Goal: Task Accomplishment & Management: Manage account settings

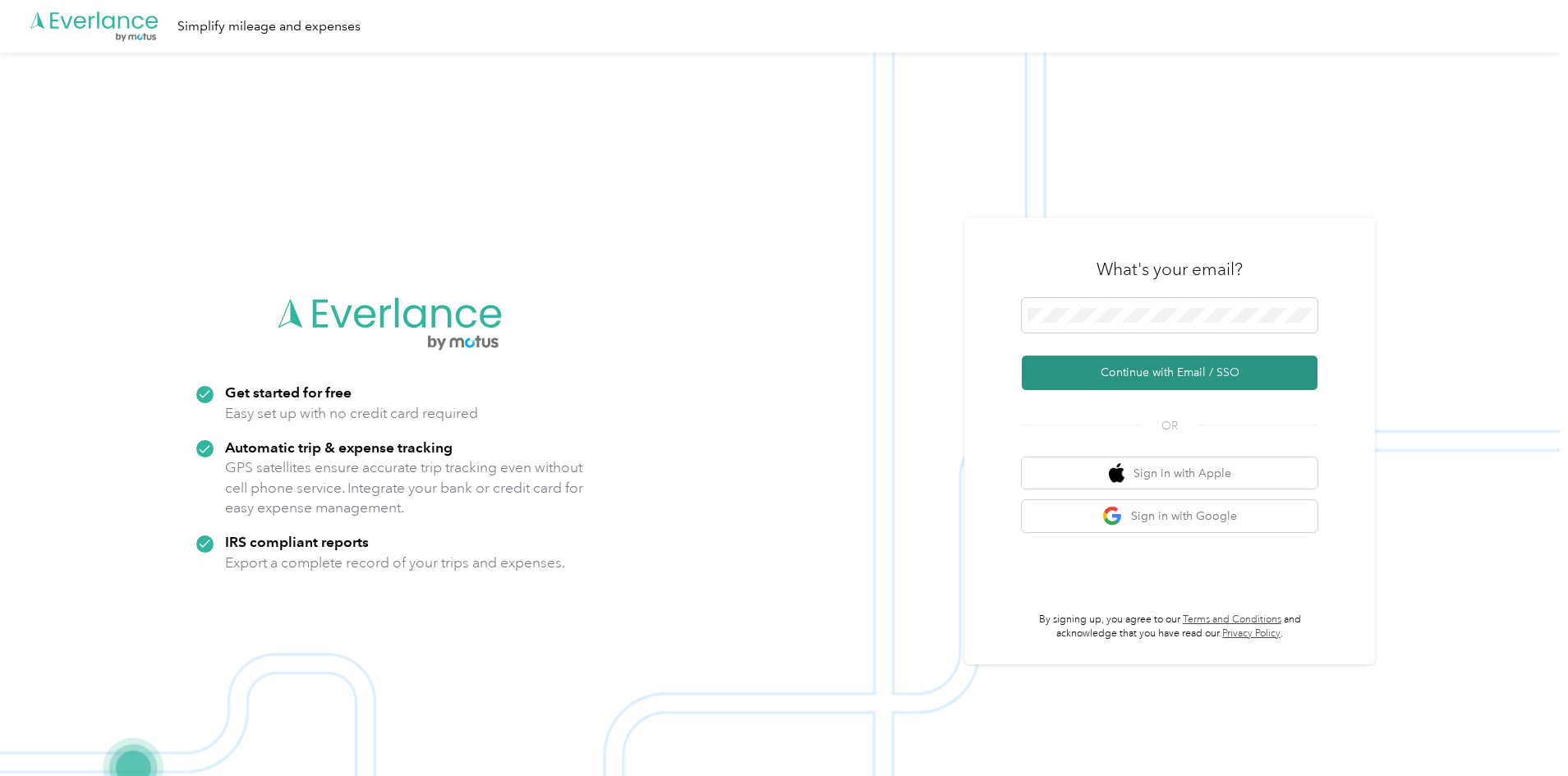
click at [1176, 377] on button "Continue with Email / SSO" at bounding box center [1170, 373] width 296 height 35
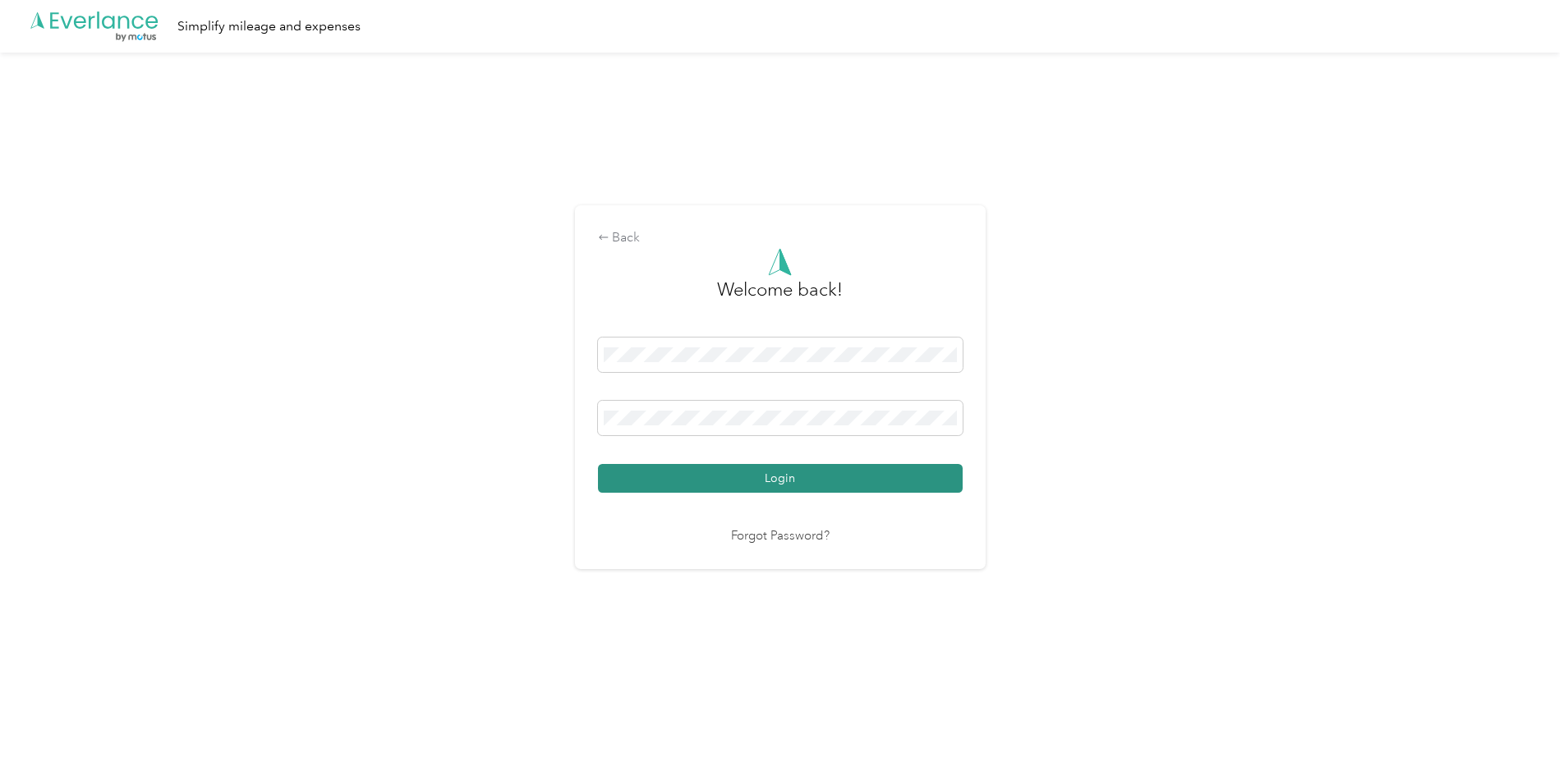
click at [824, 479] on button "Login" at bounding box center [780, 477] width 365 height 29
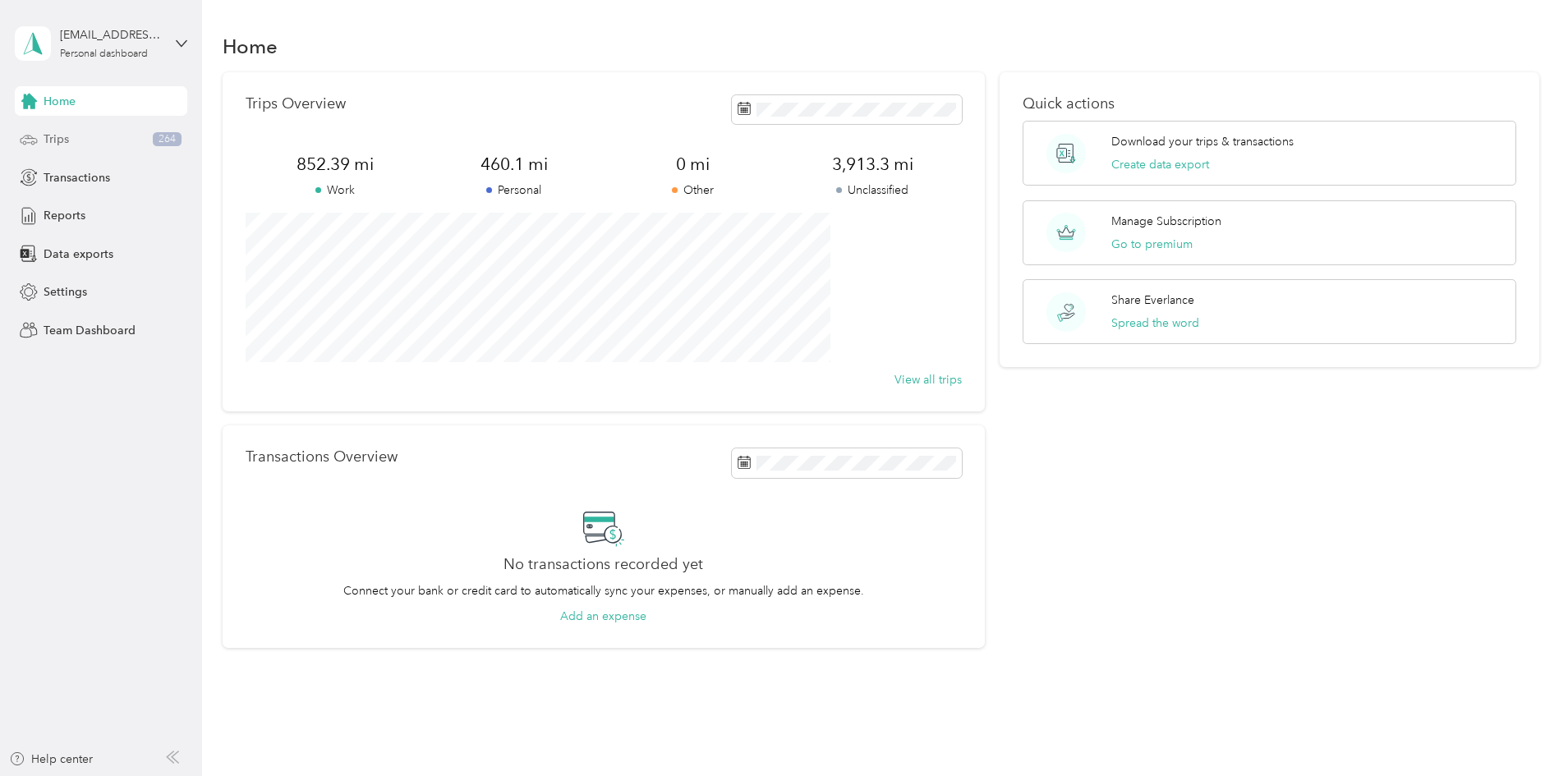
click at [44, 140] on span "Trips" at bounding box center [56, 138] width 26 height 17
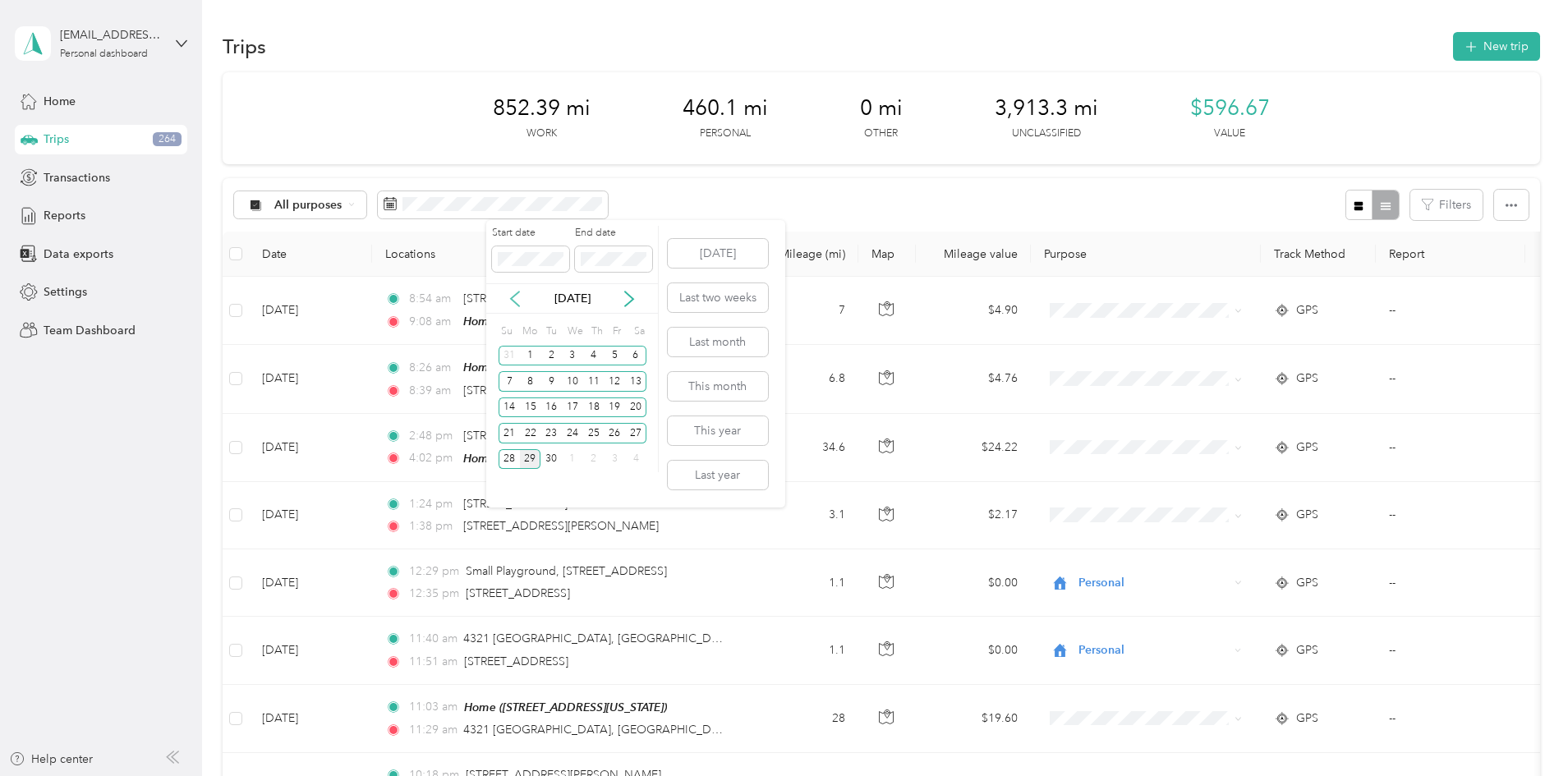
click at [512, 304] on icon at bounding box center [515, 299] width 17 height 17
click at [621, 358] on div "1" at bounding box center [616, 356] width 22 height 21
click at [514, 484] on div "31" at bounding box center [509, 484] width 22 height 21
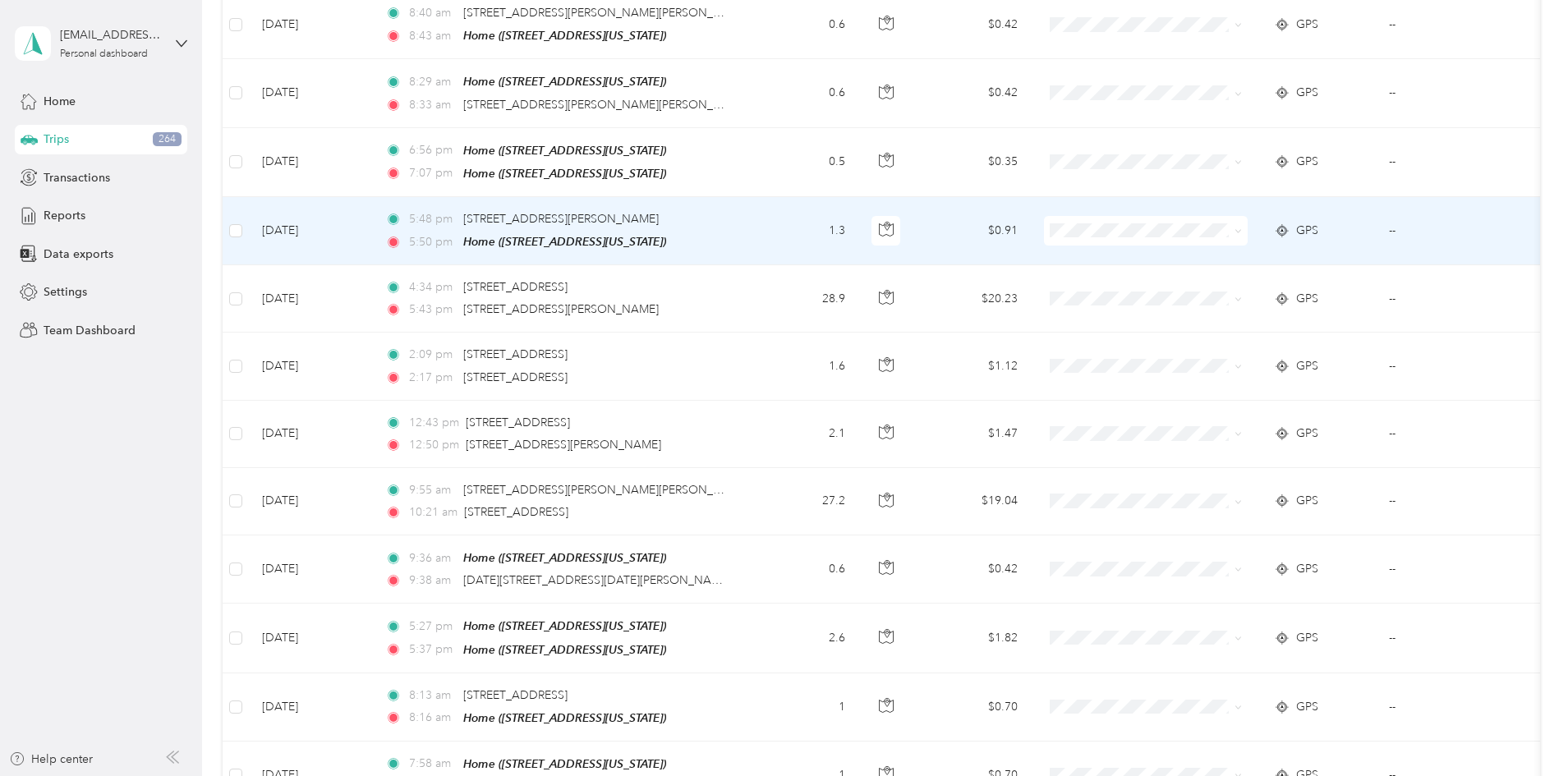
scroll to position [1489, 0]
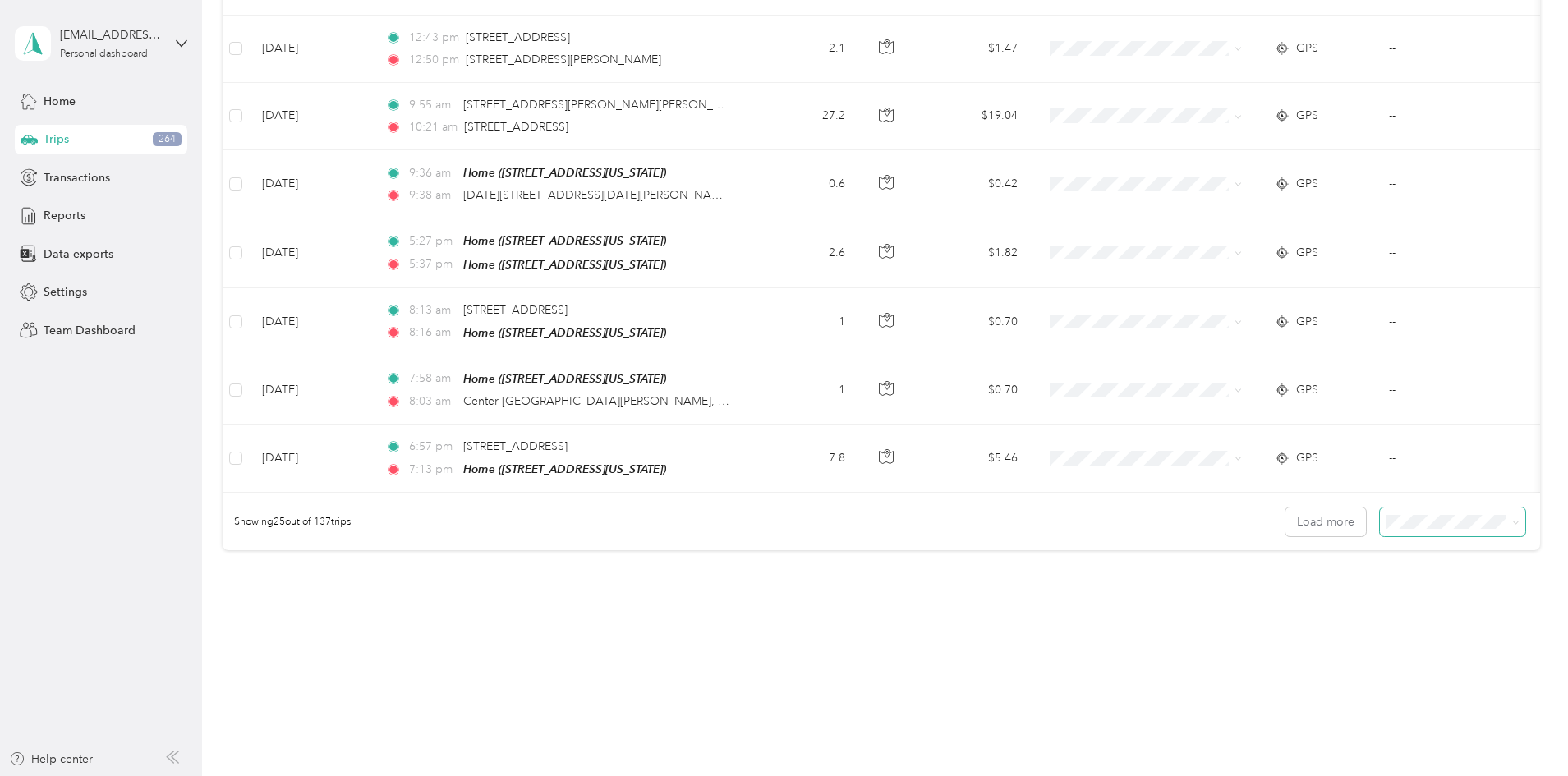
click at [1380, 524] on span at bounding box center [1452, 521] width 145 height 29
click at [1404, 510] on span at bounding box center [1452, 521] width 145 height 29
click at [1513, 521] on icon at bounding box center [1516, 522] width 7 height 7
click at [1348, 608] on div "100 per load" at bounding box center [1338, 607] width 123 height 17
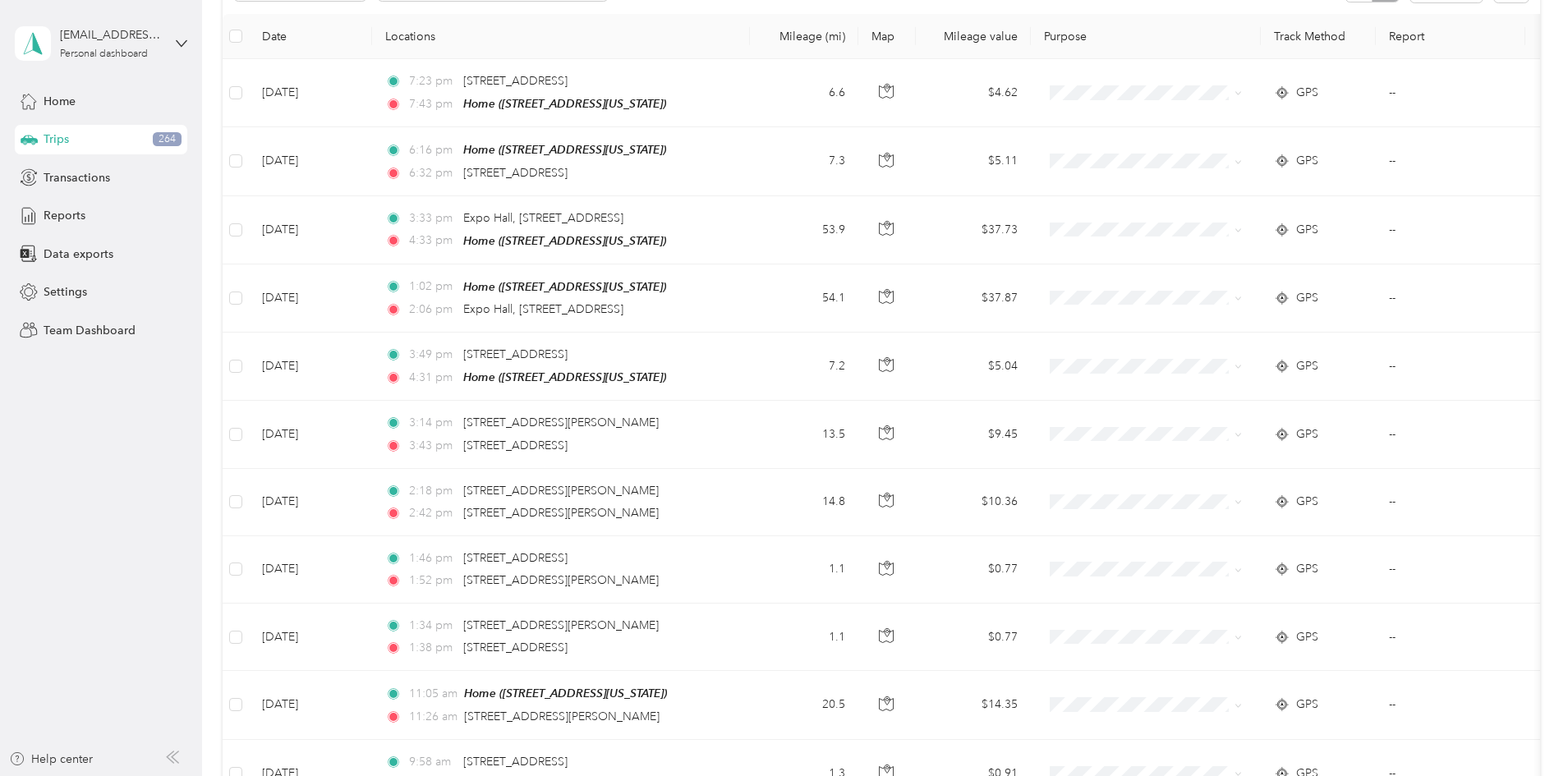
scroll to position [1489, 0]
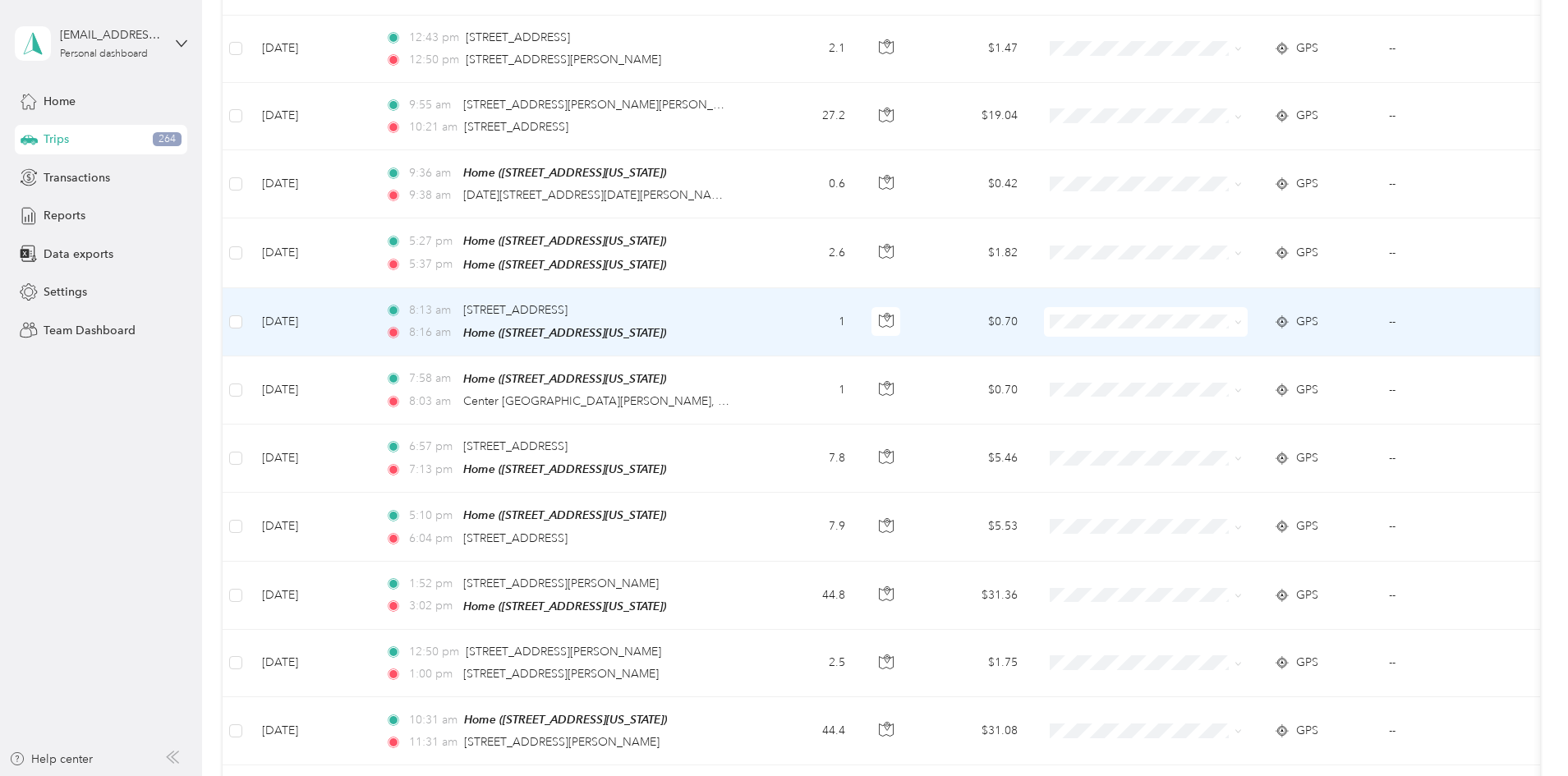
drag, startPoint x: 1002, startPoint y: 334, endPoint x: 1028, endPoint y: 342, distance: 27.2
drag, startPoint x: 986, startPoint y: 281, endPoint x: 990, endPoint y: 273, distance: 8.9
click at [915, 273] on td at bounding box center [887, 253] width 57 height 69
